Goal: Obtain resource: Download file/media

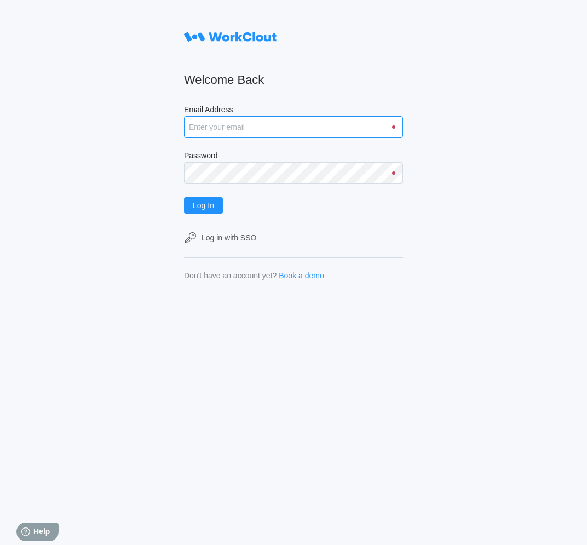
click at [206, 134] on input "Email Address" at bounding box center [293, 127] width 219 height 22
type input "anguyen@mailinator.com"
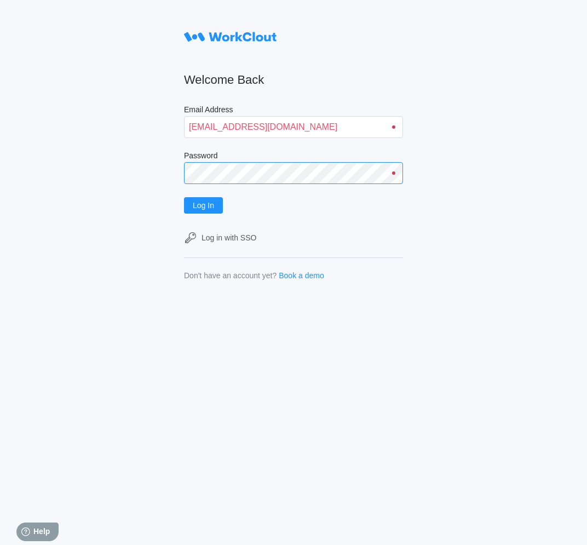
click at [184, 197] on button "Log In" at bounding box center [203, 205] width 39 height 16
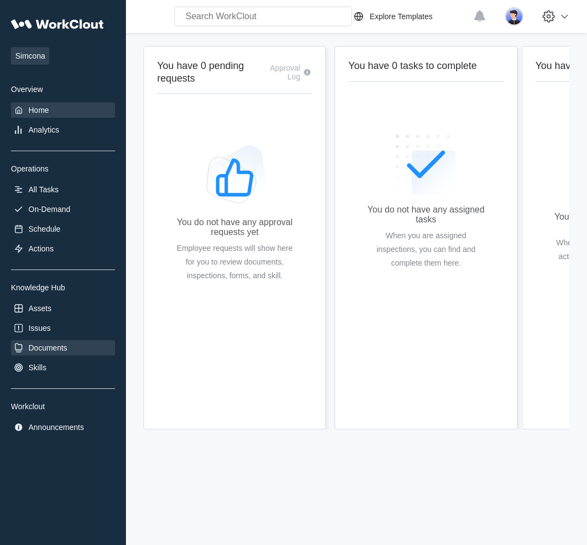
click at [50, 348] on div "Documents" at bounding box center [47, 348] width 39 height 9
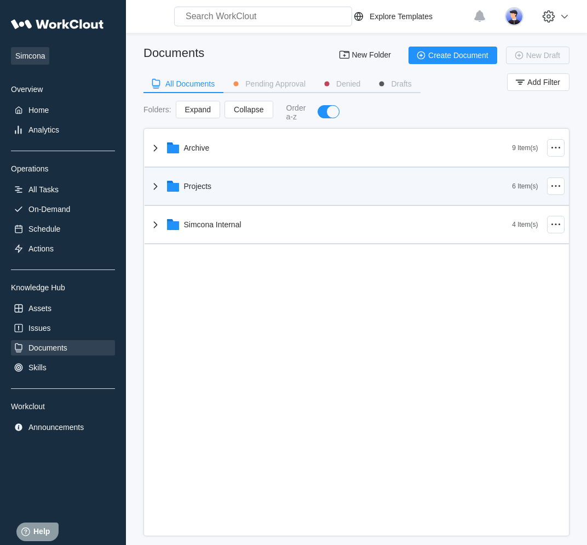
click at [178, 193] on icon at bounding box center [173, 186] width 13 height 13
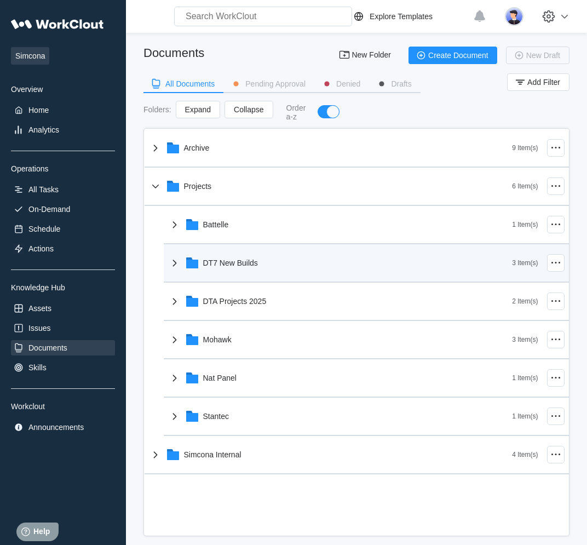
click at [209, 259] on div "DT7 New Builds" at bounding box center [340, 263] width 345 height 28
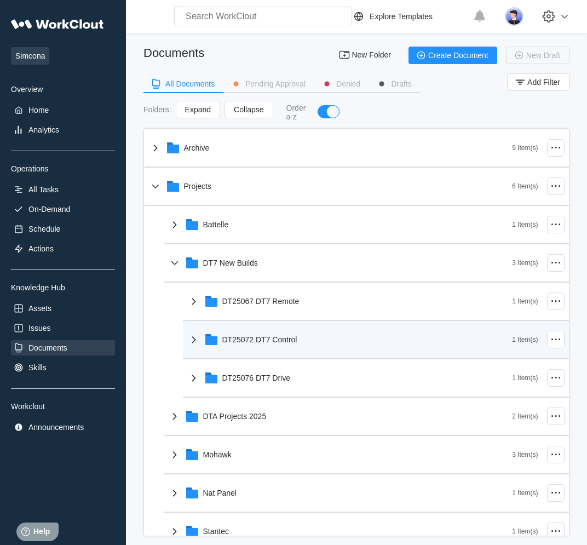
click at [230, 339] on div "DT25072 DT7 Control" at bounding box center [259, 339] width 75 height 9
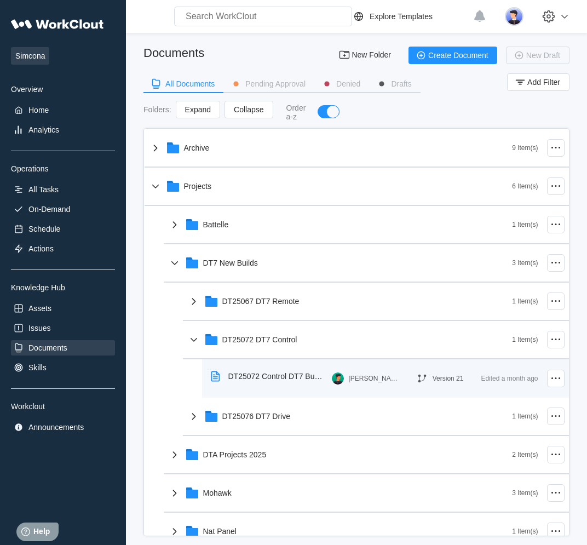
click at [247, 384] on div "DT25072 Control DT7 Build Instructions" at bounding box center [270, 376] width 126 height 25
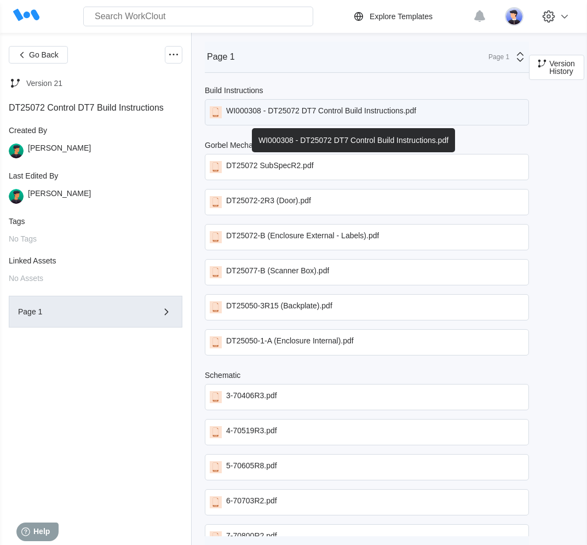
click at [374, 124] on div "WI000308 - DT25072 DT7 Control Build Instructions.pdf" at bounding box center [367, 112] width 324 height 26
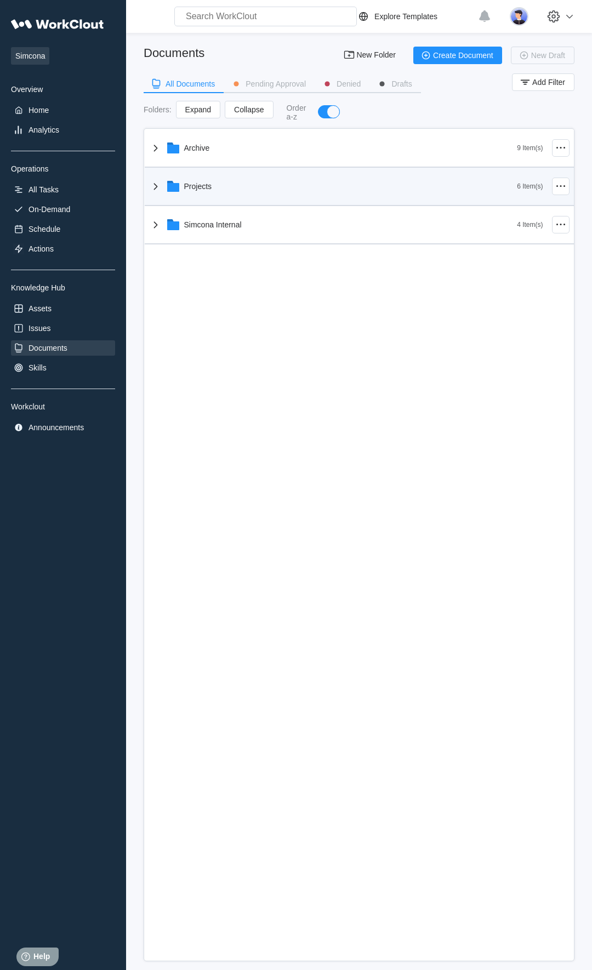
click at [197, 186] on div "Projects" at bounding box center [198, 186] width 28 height 9
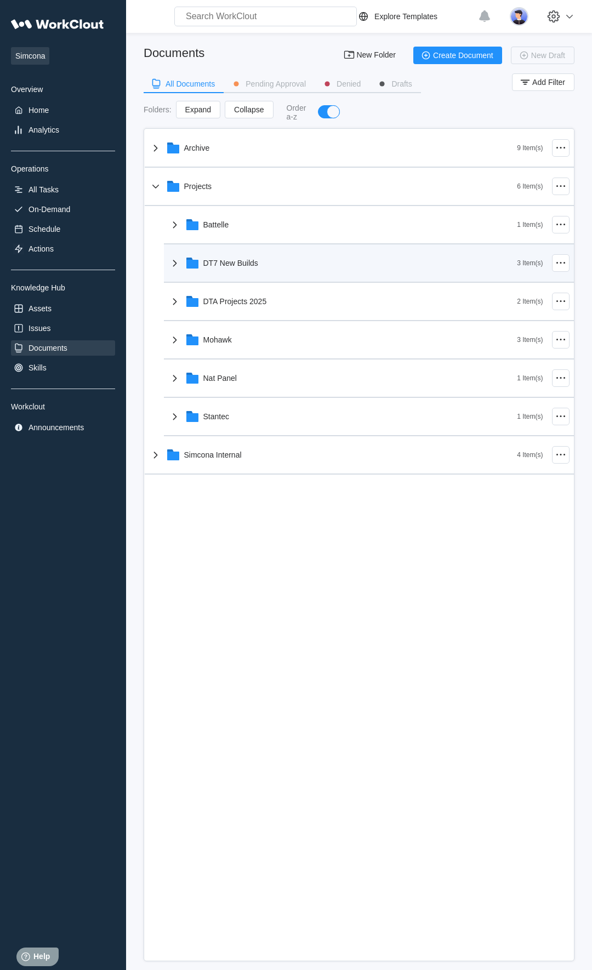
click at [240, 272] on div "DT7 New Builds" at bounding box center [342, 263] width 349 height 28
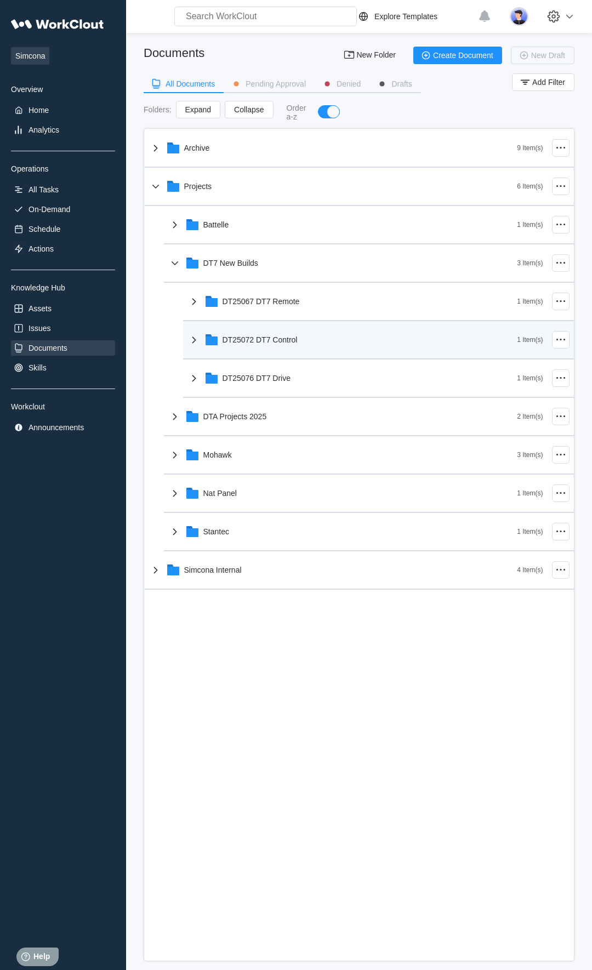
click at [247, 348] on div "DT25072 DT7 Control" at bounding box center [352, 339] width 330 height 28
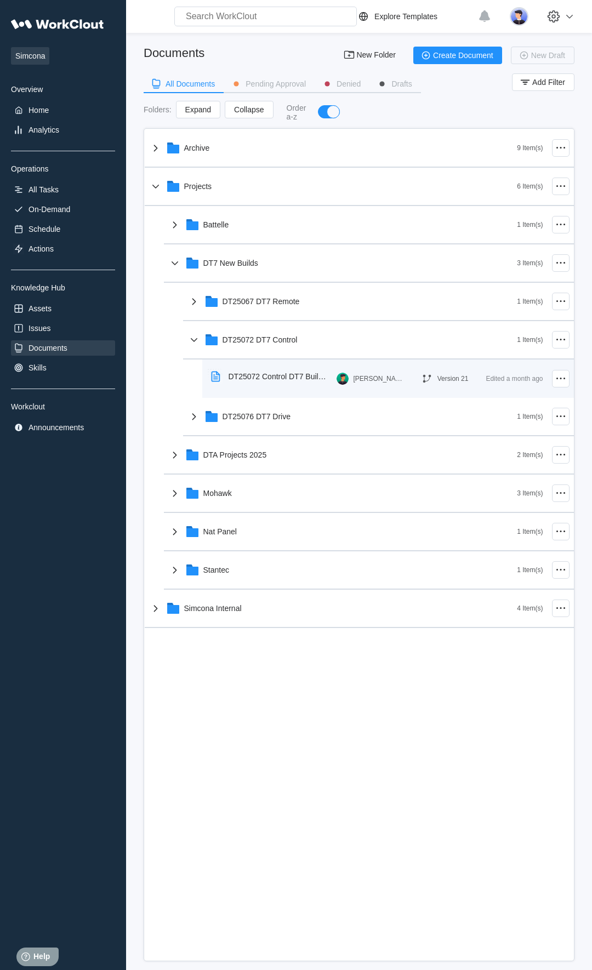
click at [257, 375] on div "DT25072 Control DT7 Build Instructions" at bounding box center [278, 376] width 100 height 9
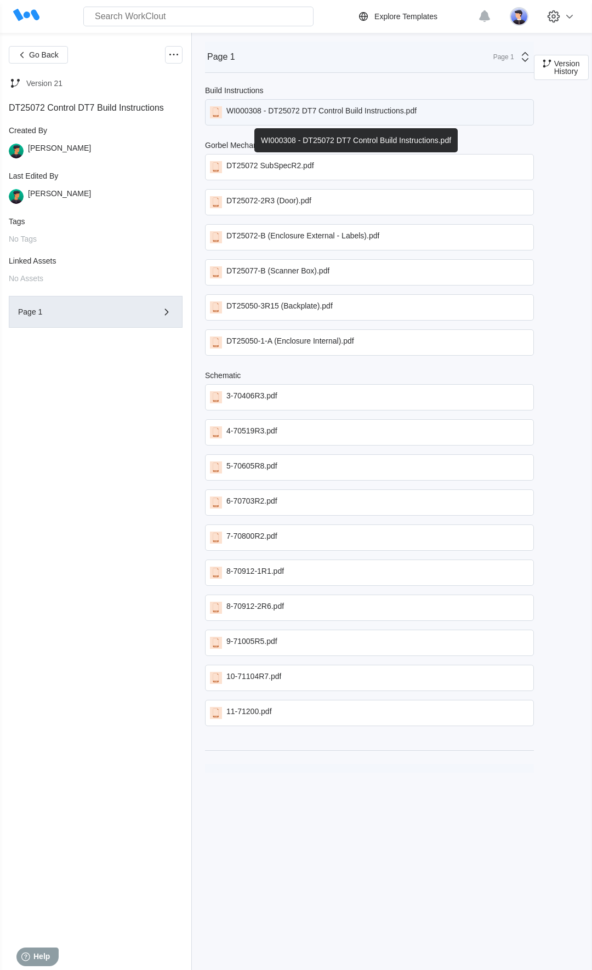
click at [373, 124] on div "WI000308 - DT25072 DT7 Control Build Instructions.pdf" at bounding box center [369, 112] width 329 height 26
